Goal: Find specific page/section: Find specific page/section

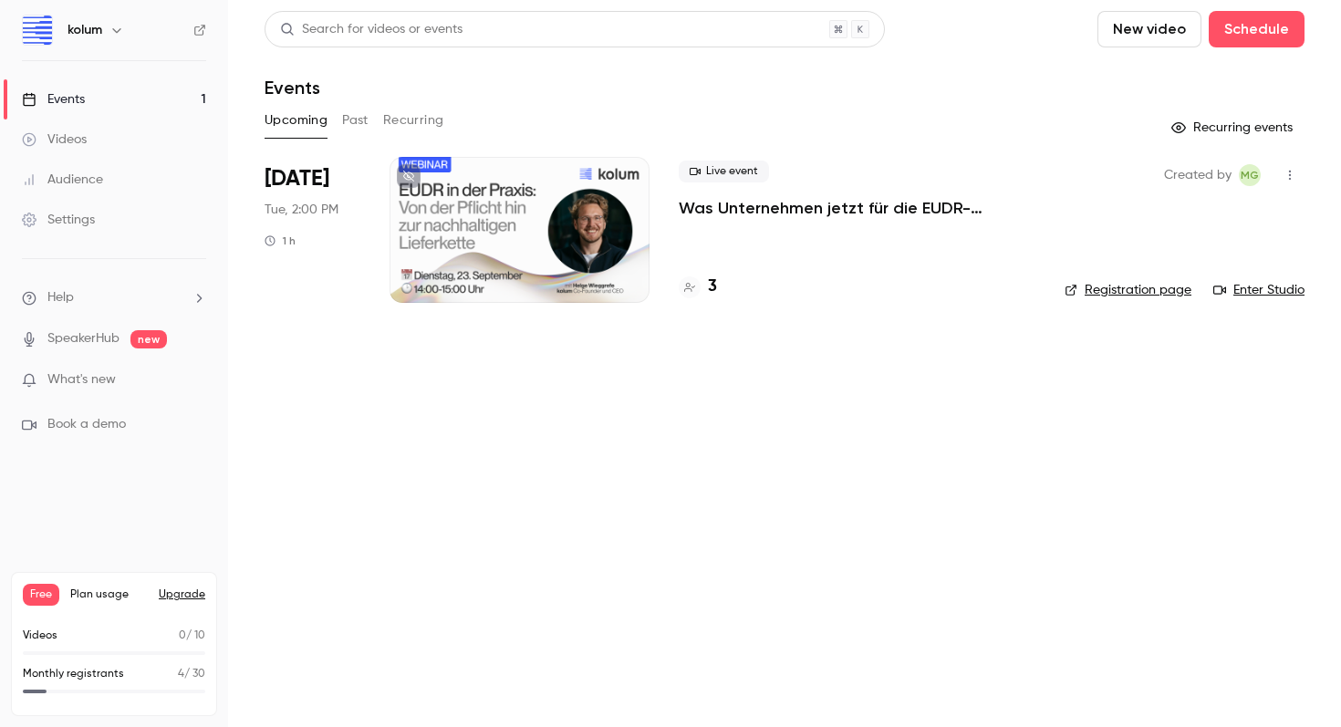
click at [430, 254] on div at bounding box center [520, 230] width 260 height 146
